Goal: Check status: Check status

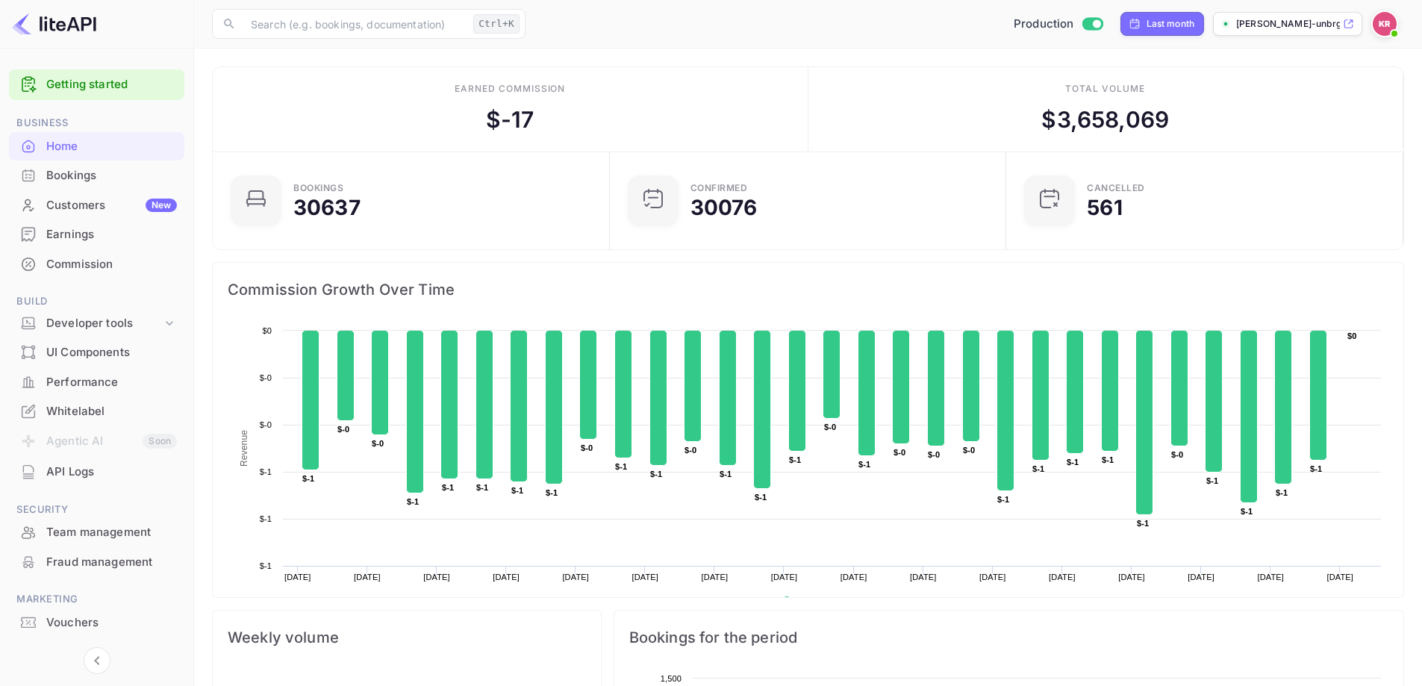
click at [86, 181] on div "Bookings" at bounding box center [111, 175] width 131 height 17
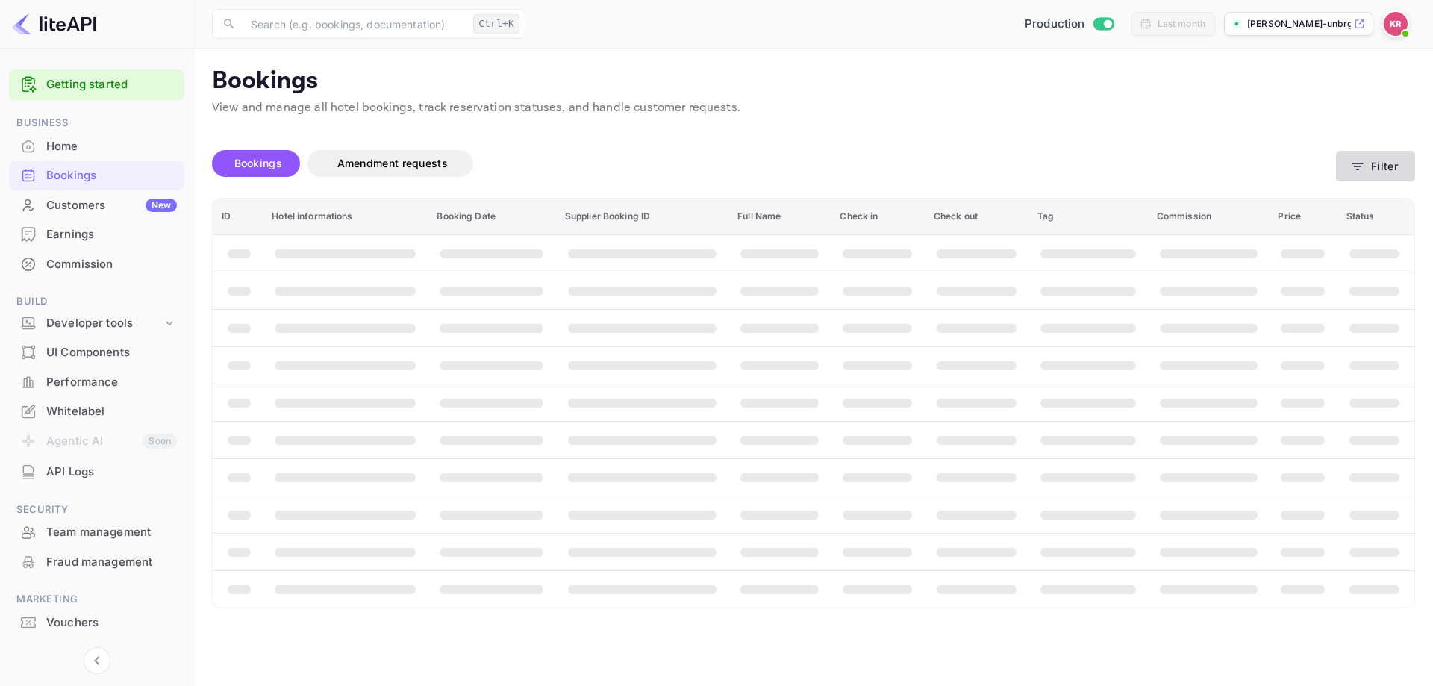
click at [1348, 158] on button "Filter" at bounding box center [1375, 166] width 79 height 31
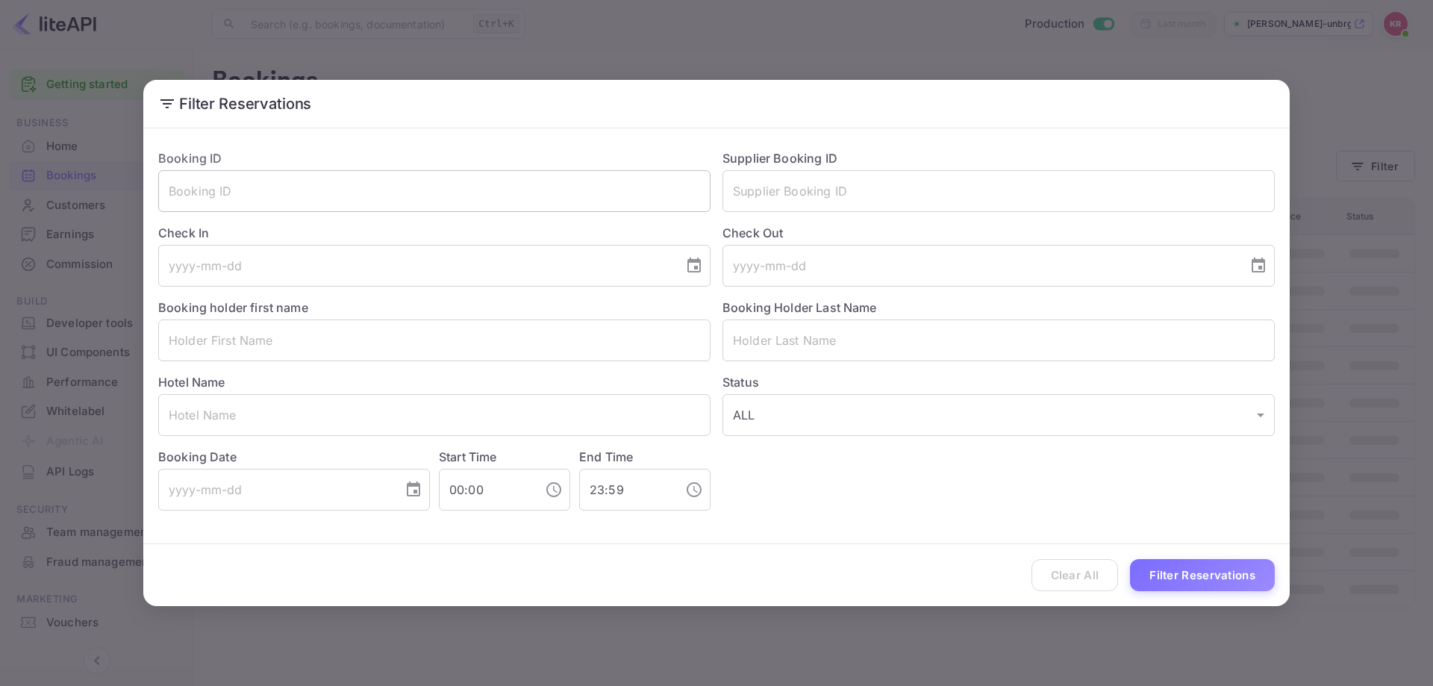
click at [387, 201] on input "text" at bounding box center [434, 191] width 552 height 42
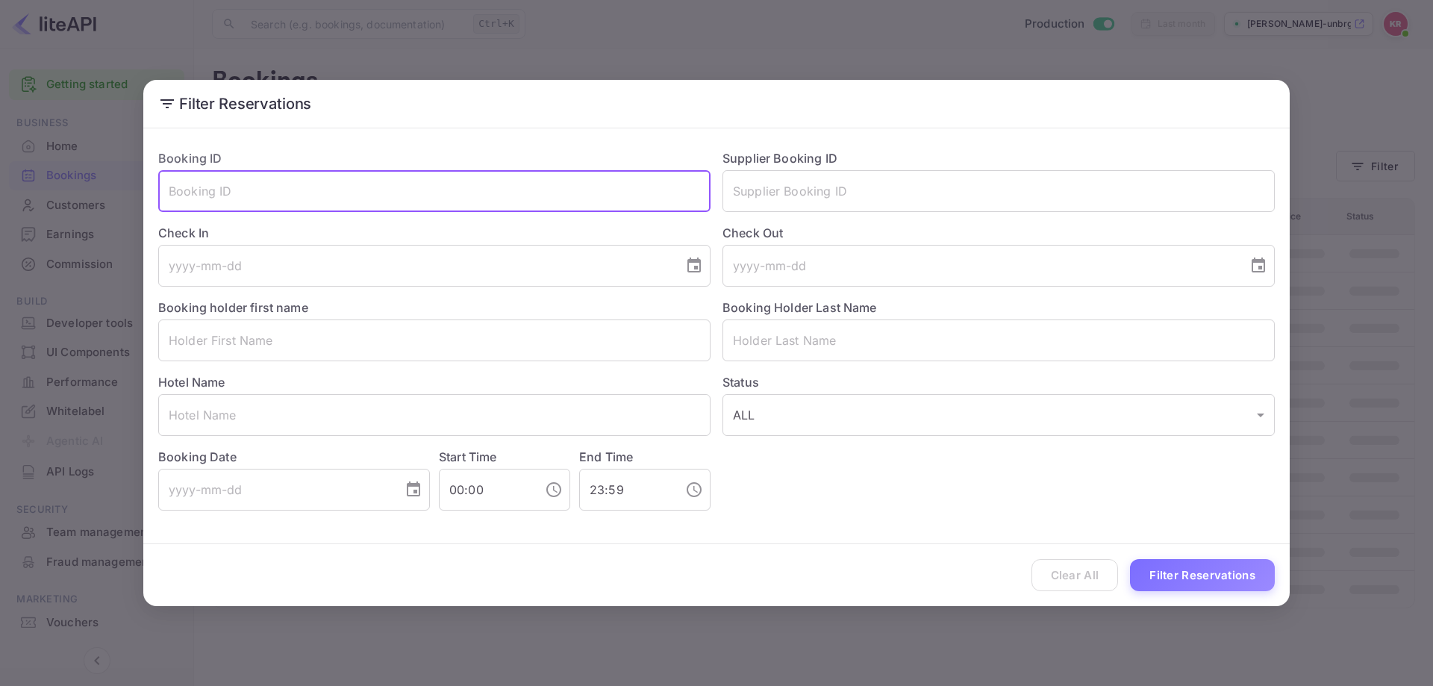
paste input "__lf0uJ1h"
type input "__lf0uJ1h"
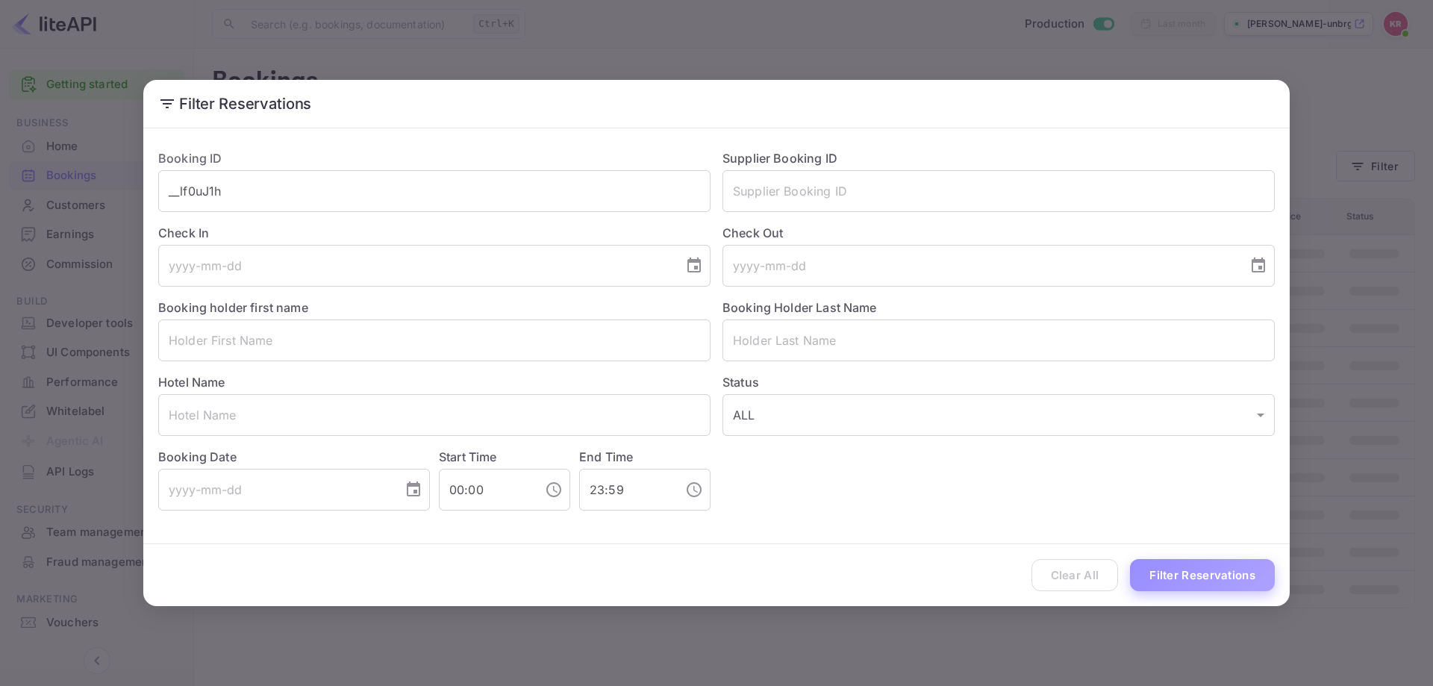
click at [1201, 568] on button "Filter Reservations" at bounding box center [1202, 575] width 145 height 32
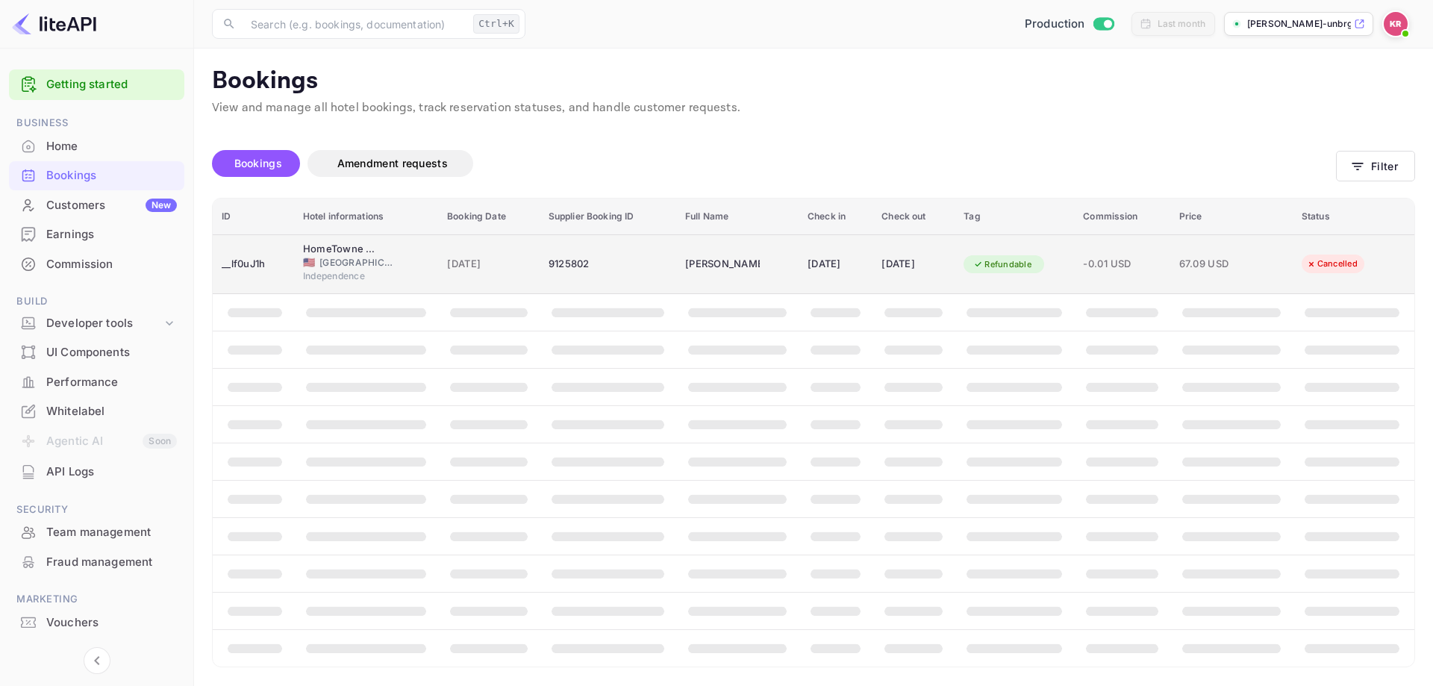
click at [866, 250] on td "[DATE]" at bounding box center [835, 264] width 74 height 60
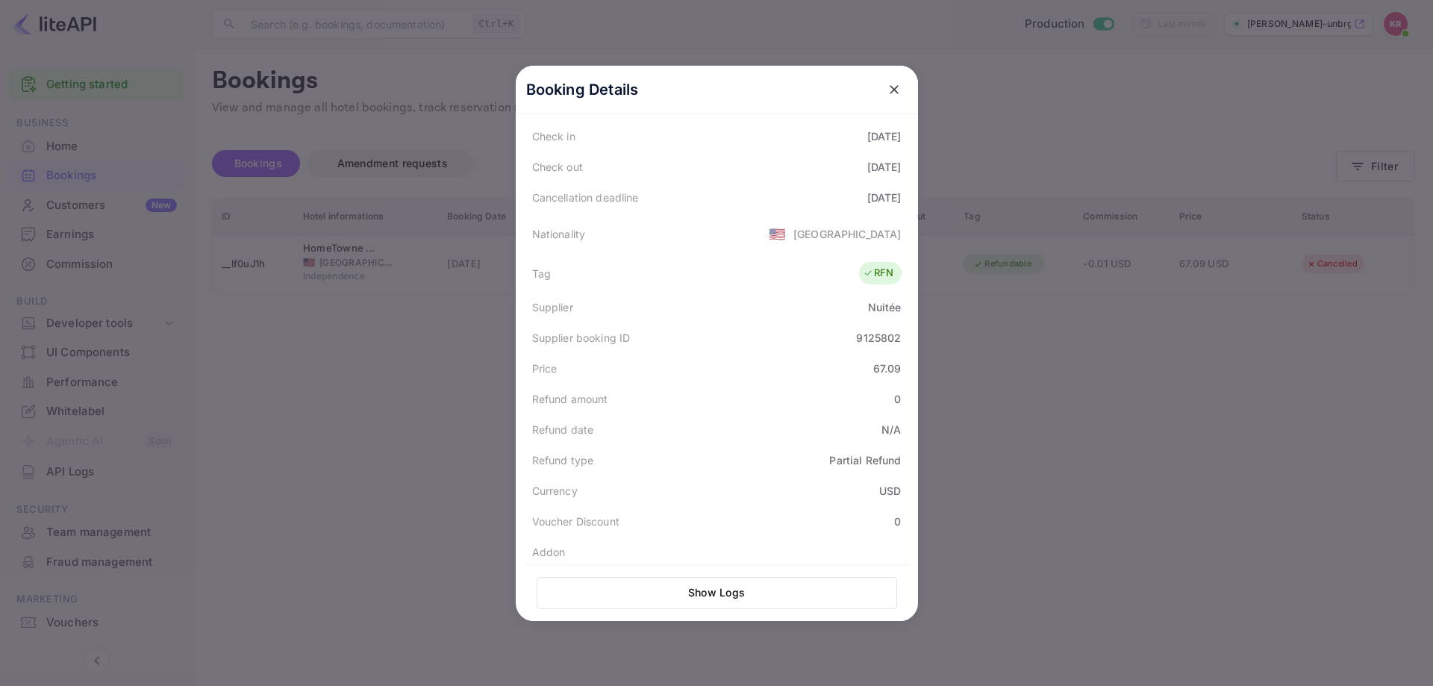
scroll to position [353, 0]
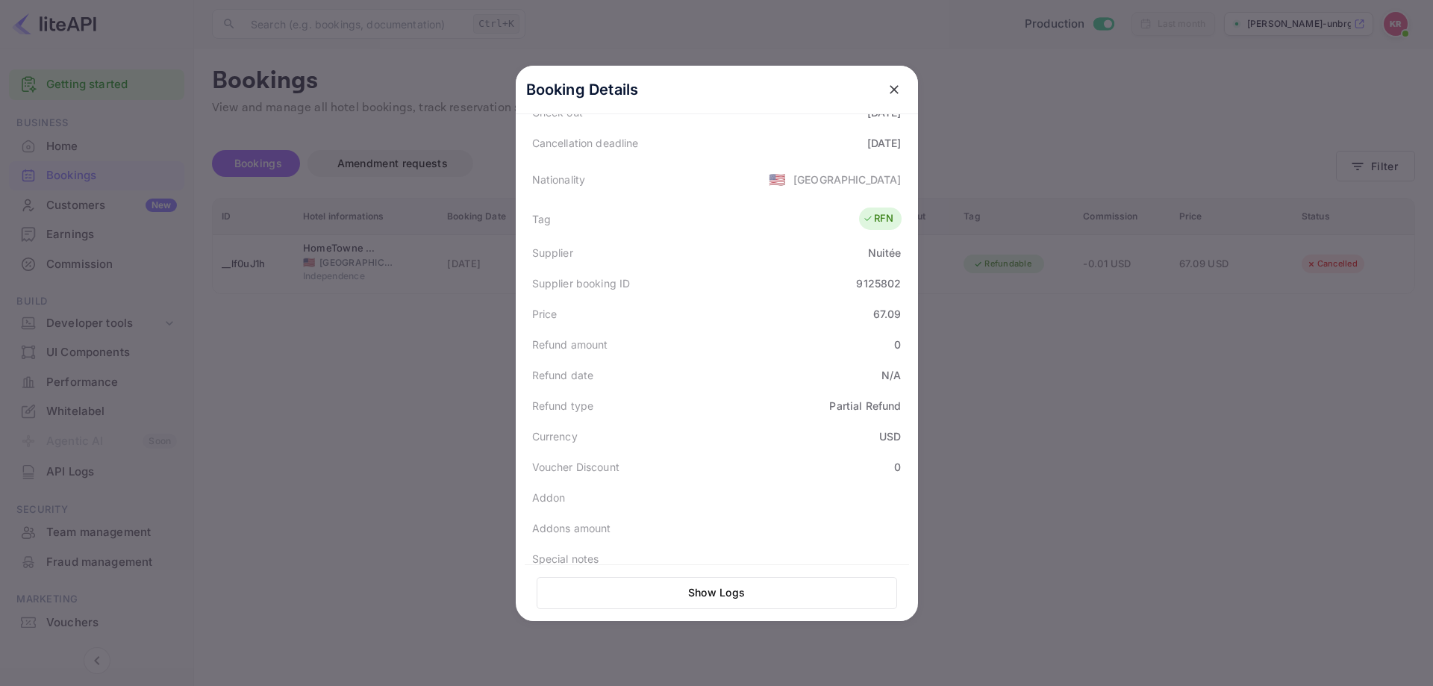
click at [413, 269] on div at bounding box center [716, 343] width 1433 height 686
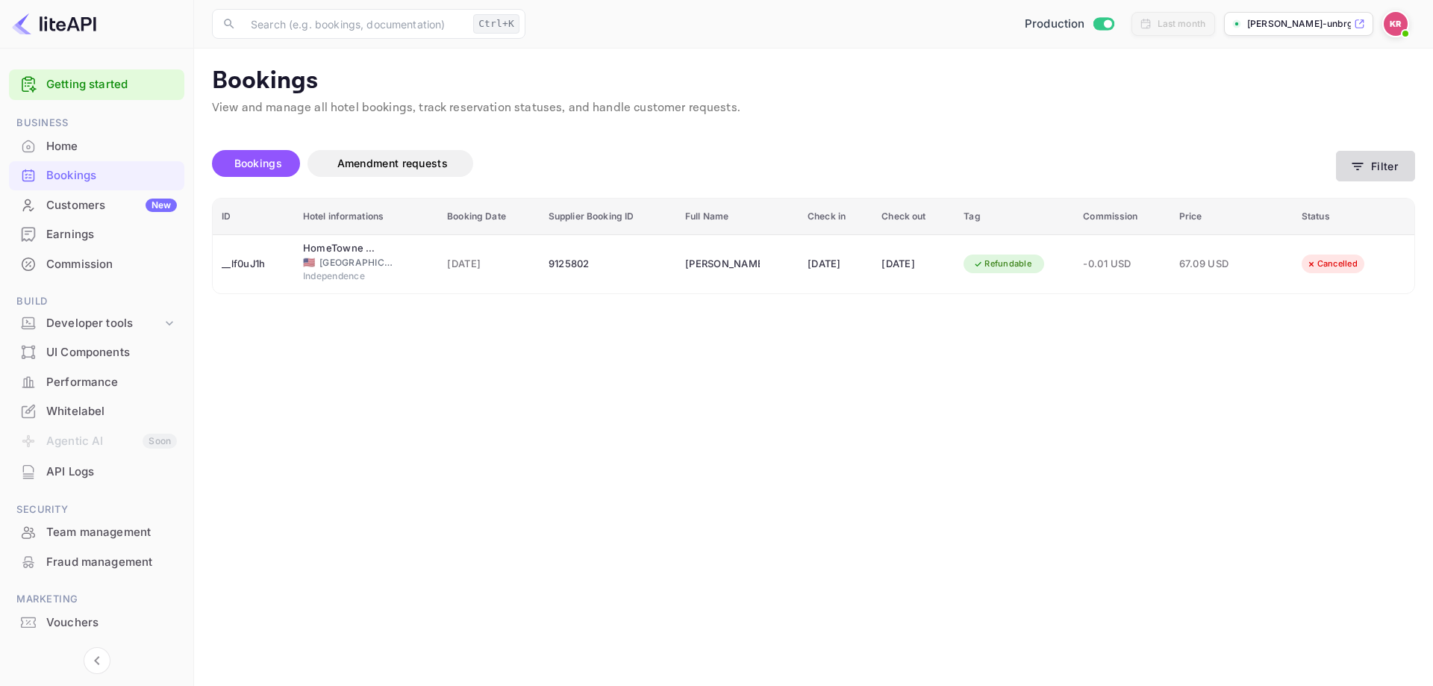
click at [1400, 167] on button "Filter" at bounding box center [1375, 166] width 79 height 31
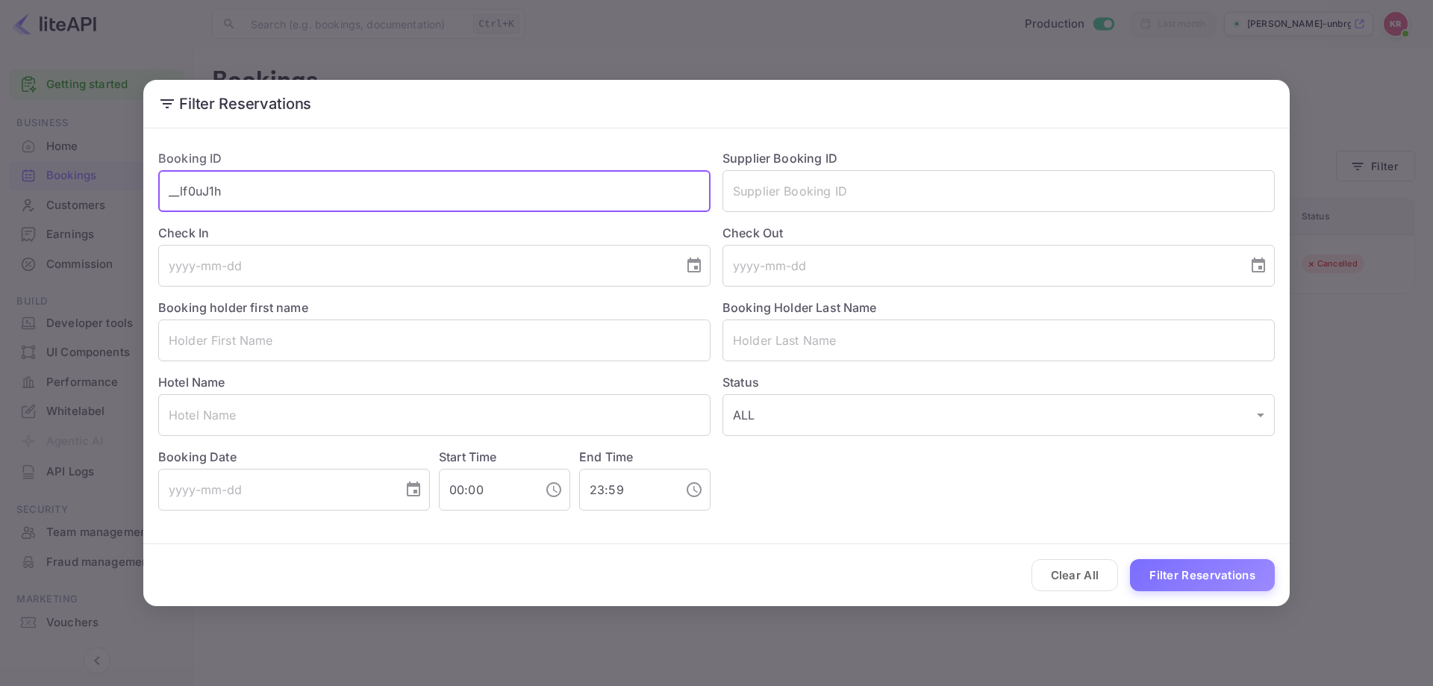
click at [433, 190] on input "__lf0uJ1h" at bounding box center [434, 191] width 552 height 42
click at [431, 190] on input "__lf0uJ1h" at bounding box center [434, 191] width 552 height 42
paste input "LmDLoeedv"
click at [1189, 590] on button "Filter Reservations" at bounding box center [1202, 575] width 145 height 32
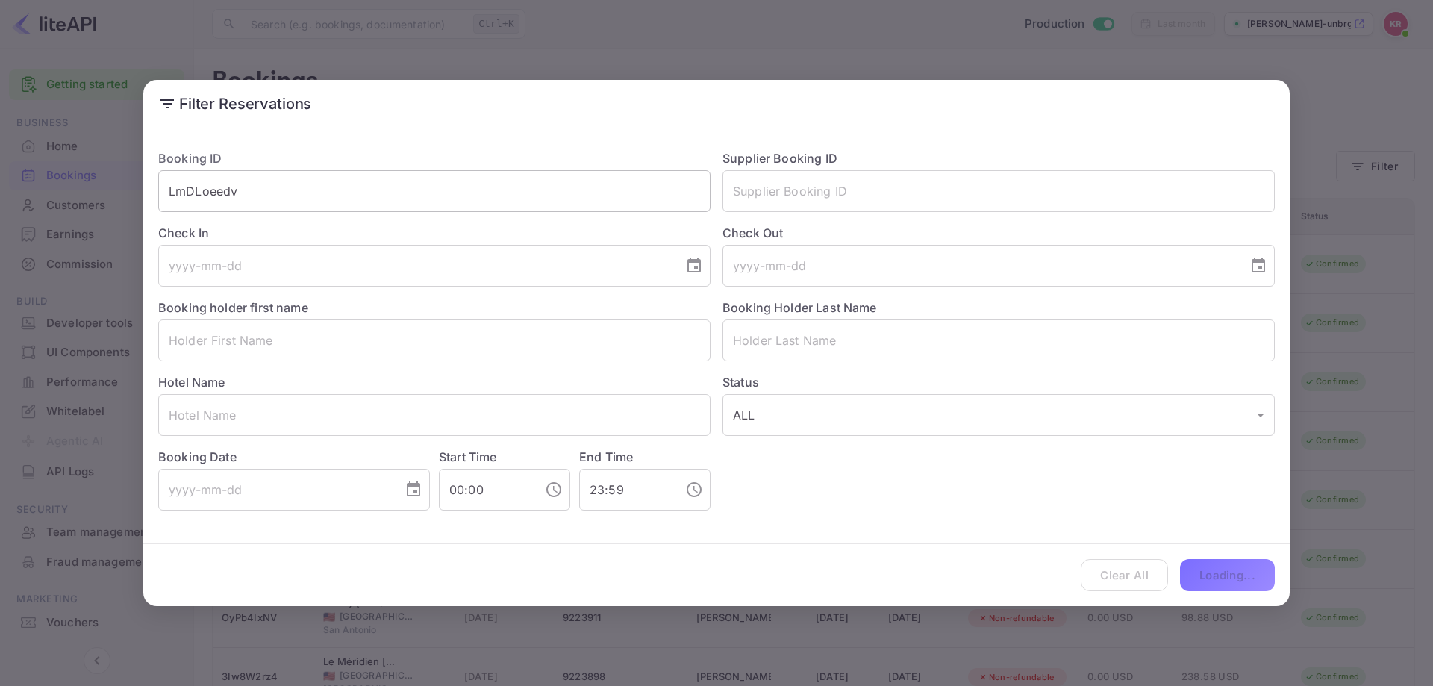
click at [486, 204] on input "LmDLoeedv" at bounding box center [434, 191] width 552 height 42
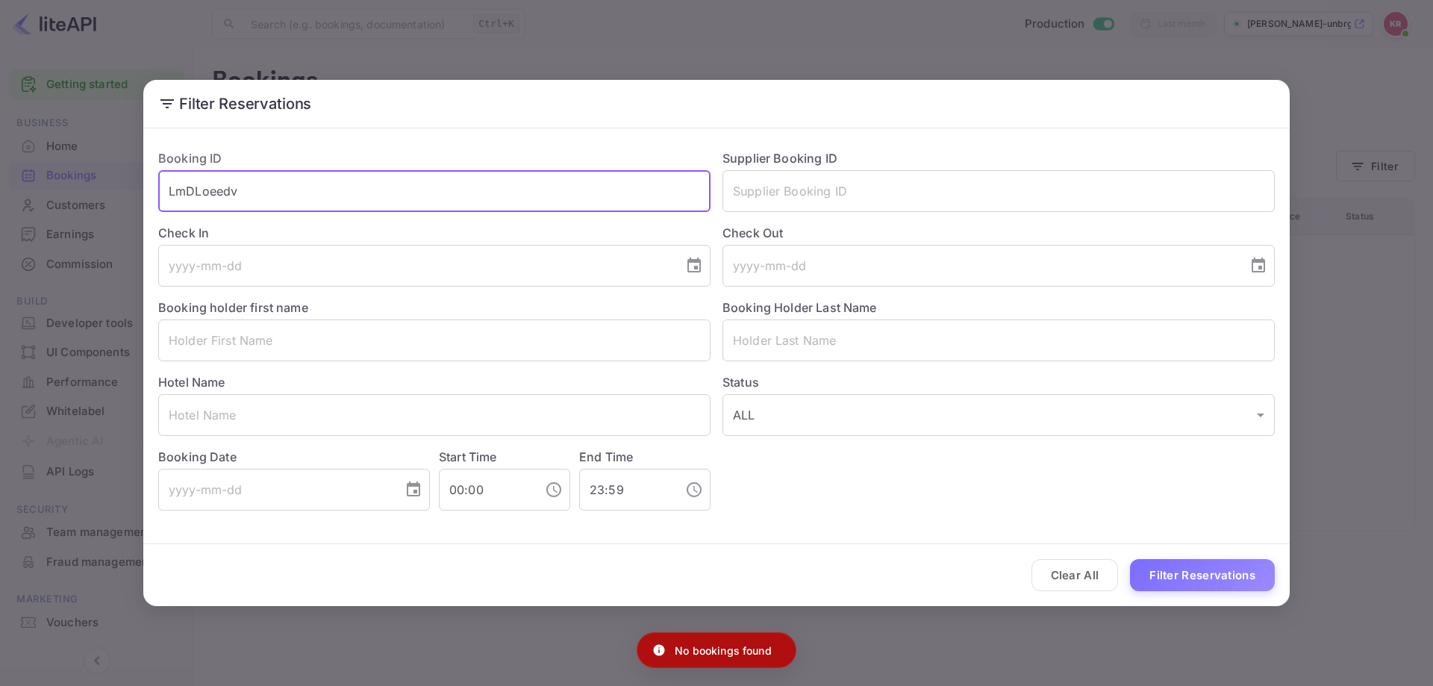
type input "LmDLoeedv"
click at [1130, 559] on button "Filter Reservations" at bounding box center [1202, 575] width 145 height 32
click at [453, 197] on input "LmDLoeedv" at bounding box center [434, 191] width 552 height 42
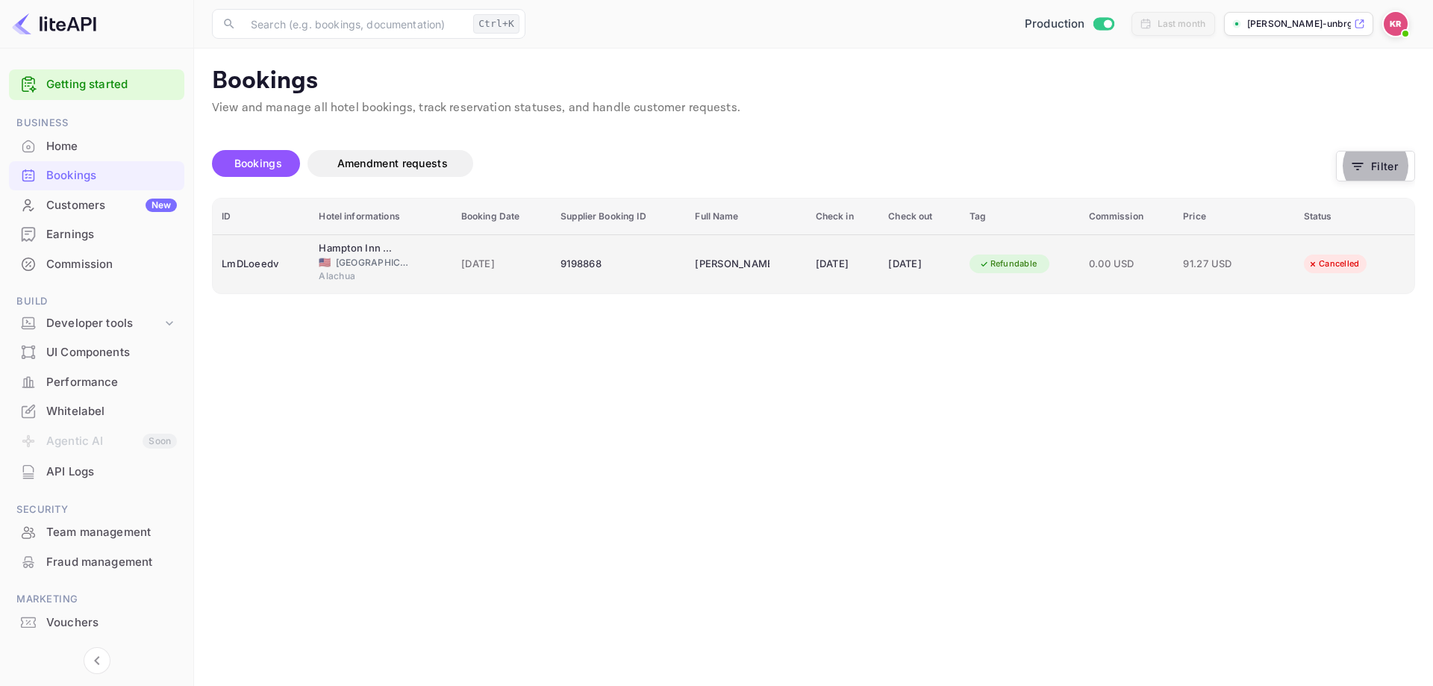
click at [752, 277] on td "[PERSON_NAME]" at bounding box center [746, 263] width 120 height 59
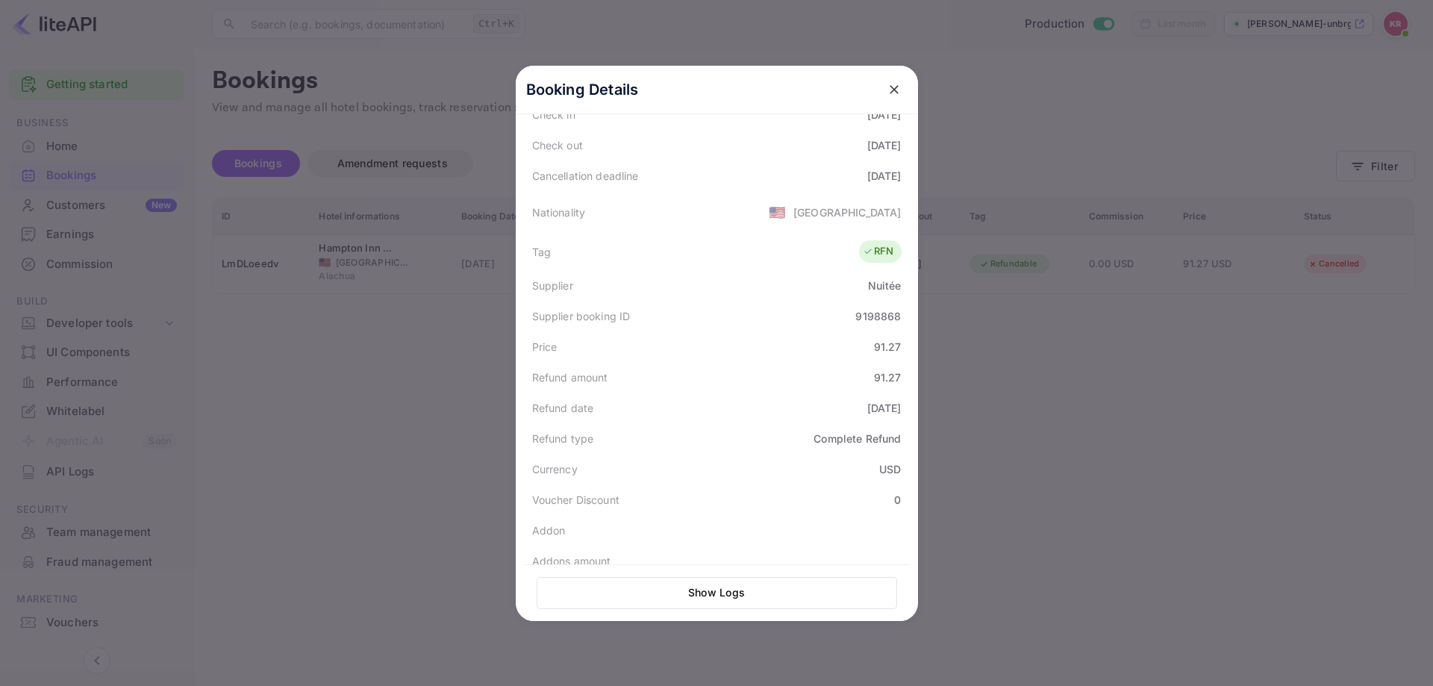
scroll to position [263, 0]
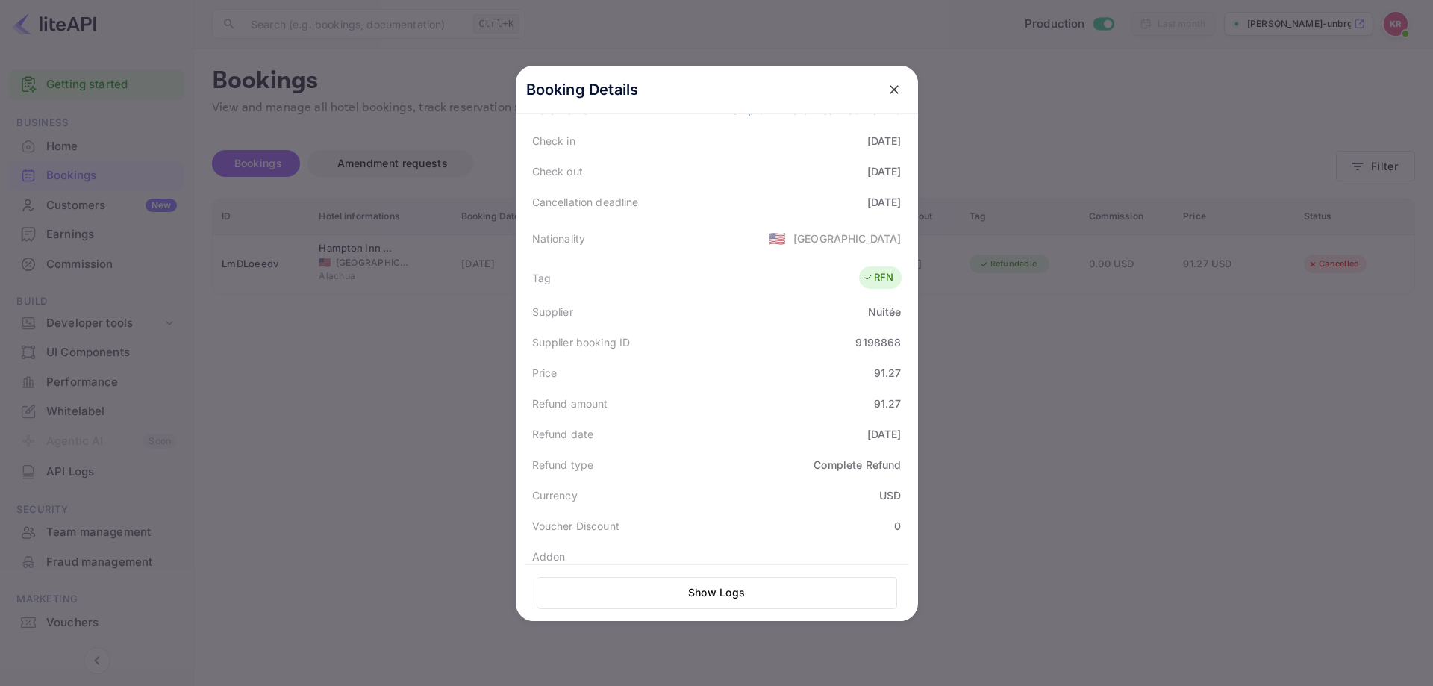
click at [1112, 375] on div at bounding box center [716, 343] width 1433 height 686
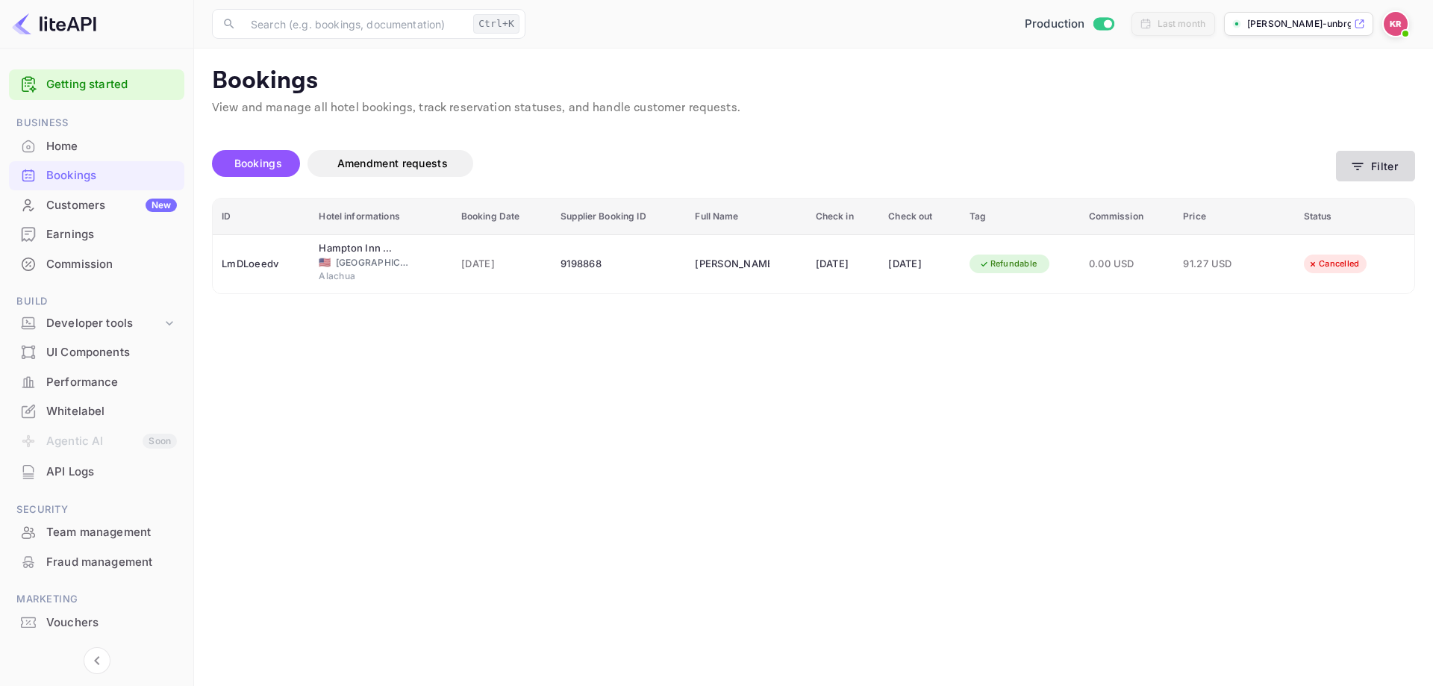
click at [1373, 169] on button "Filter" at bounding box center [1375, 166] width 79 height 31
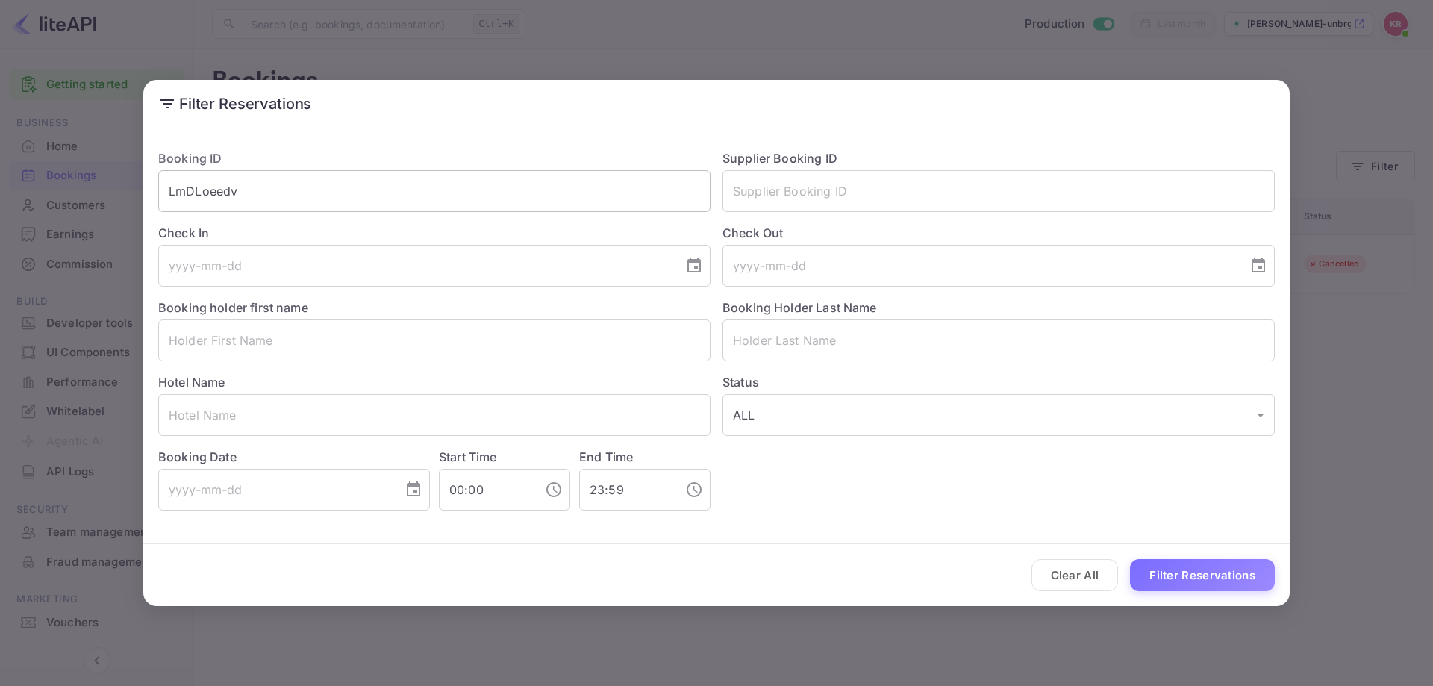
click at [382, 188] on input "LmDLoeedv" at bounding box center [434, 191] width 552 height 42
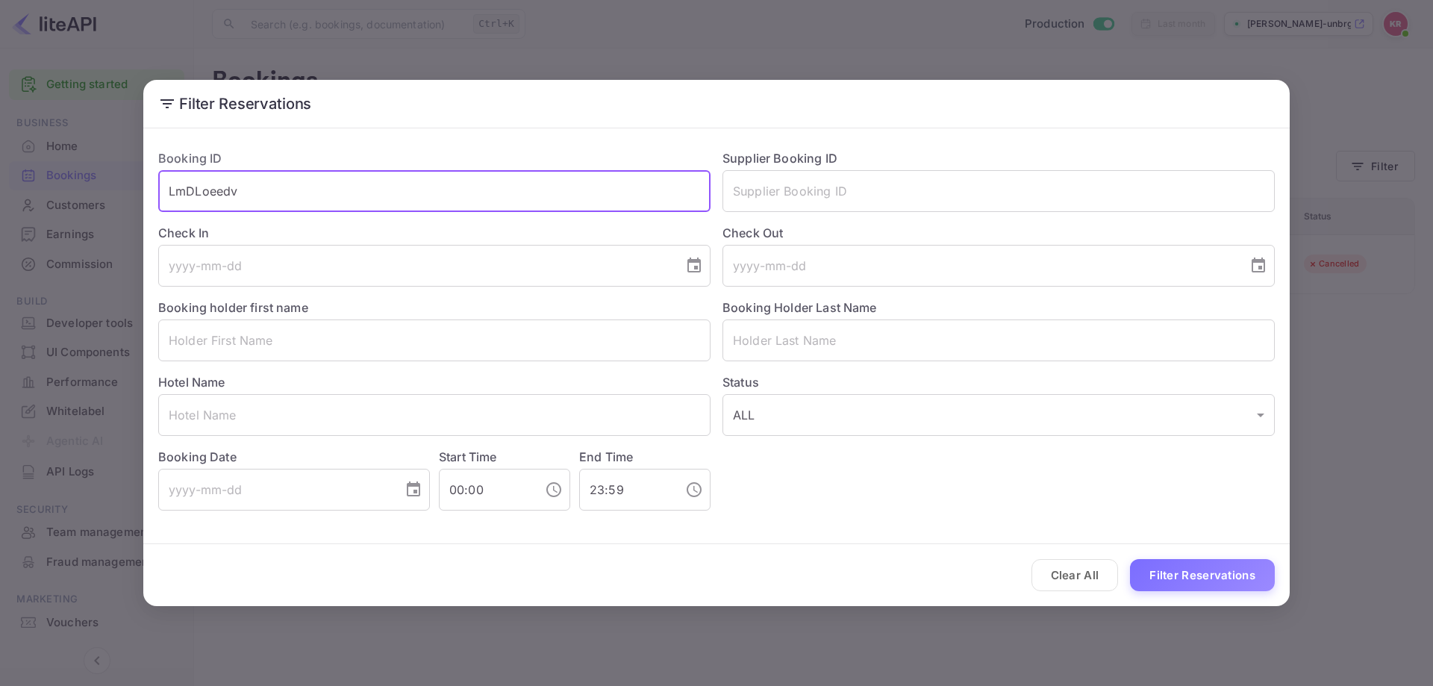
paste input "AEZ1KyzAL"
type input "L"
paste input "AEZ1KyzAL"
type input "AEZ1KyzAL"
click at [1130, 559] on button "Filter Reservations" at bounding box center [1202, 575] width 145 height 32
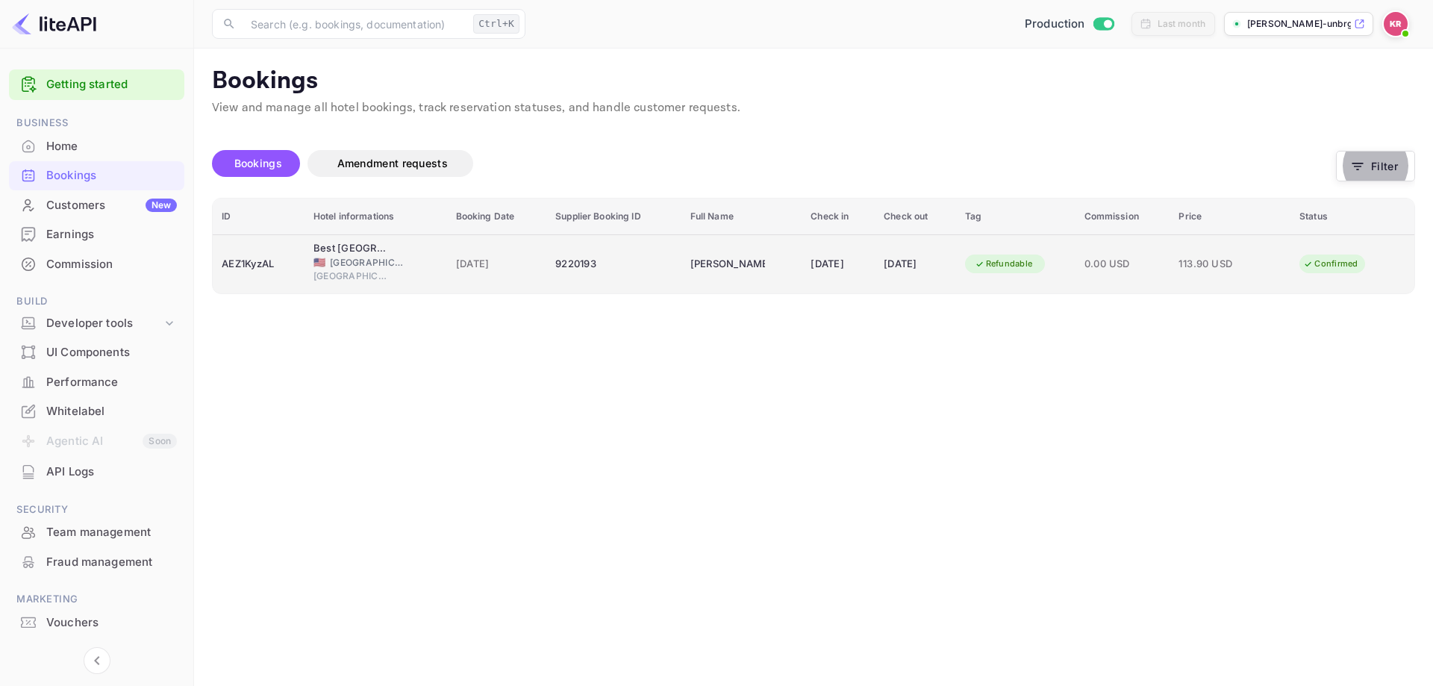
click at [681, 286] on td "[PERSON_NAME]" at bounding box center [741, 263] width 121 height 59
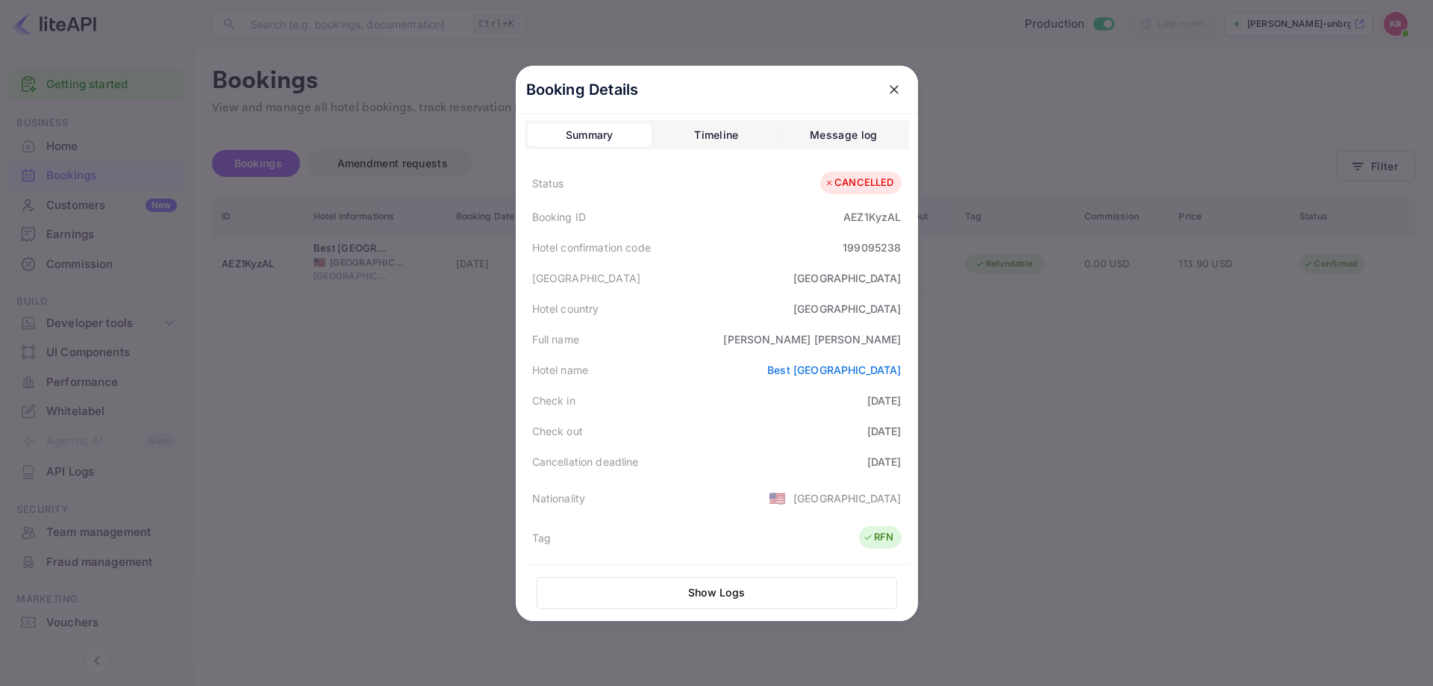
scroll to position [0, 0]
click at [857, 219] on div "AEZ1KyzAL" at bounding box center [871, 220] width 57 height 16
copy div "AEZ1KyzAL"
click at [1130, 364] on div at bounding box center [716, 343] width 1433 height 686
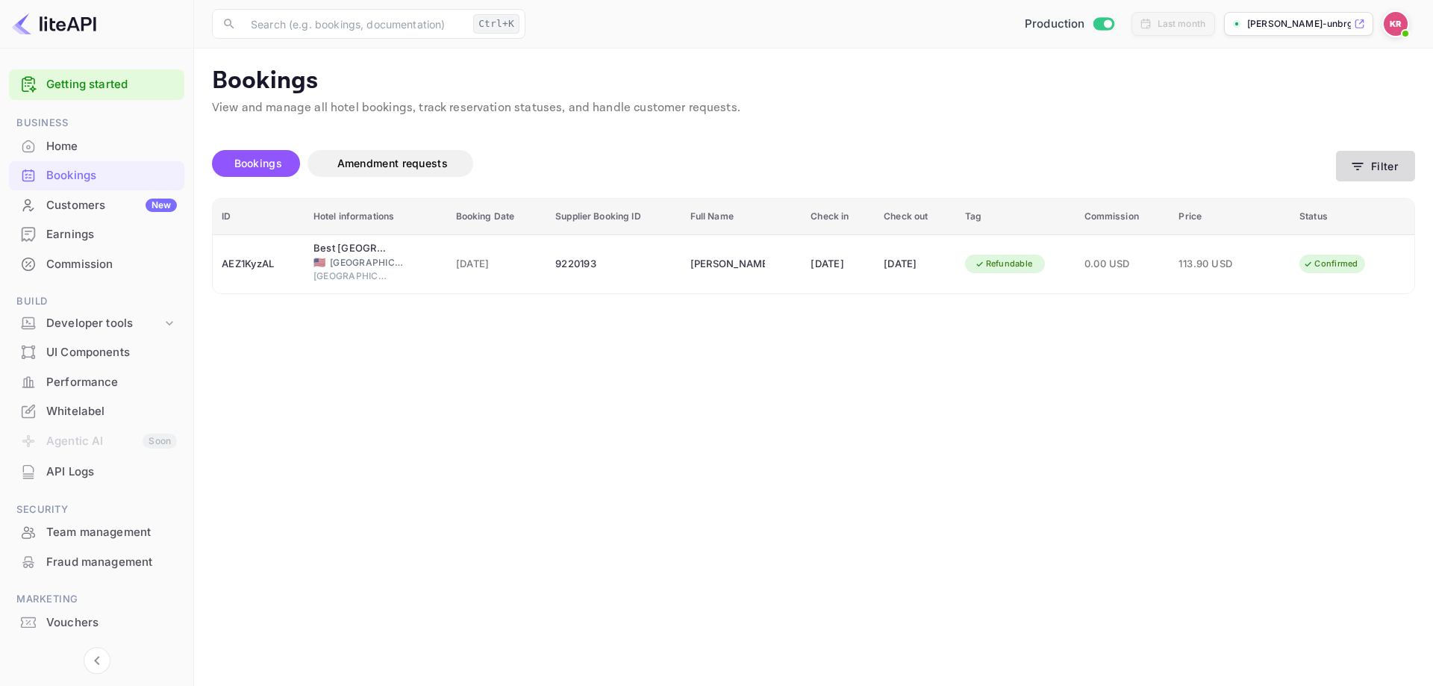
click at [1374, 162] on button "Filter" at bounding box center [1375, 166] width 79 height 31
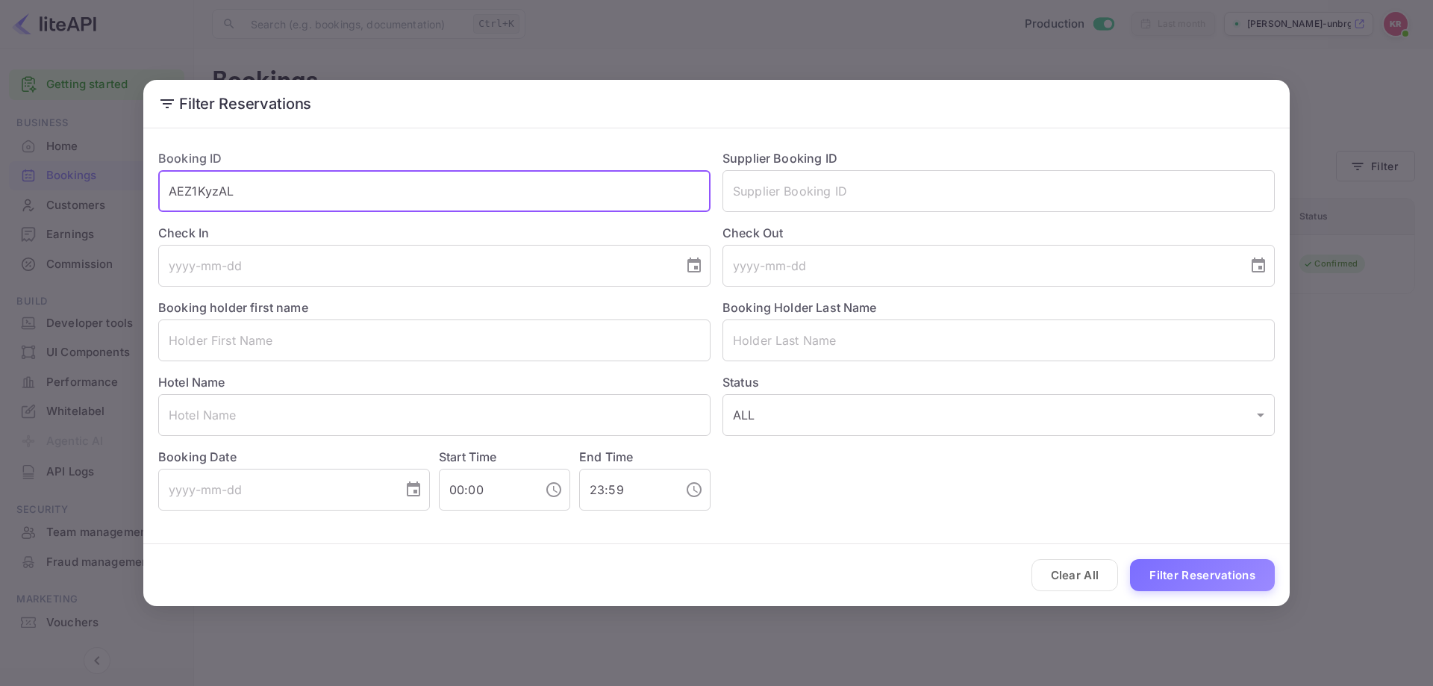
click at [335, 198] on input "AEZ1KyzAL" at bounding box center [434, 191] width 552 height 42
click at [1160, 571] on button "Filter Reservations" at bounding box center [1202, 575] width 145 height 32
